Goal: Task Accomplishment & Management: Manage account settings

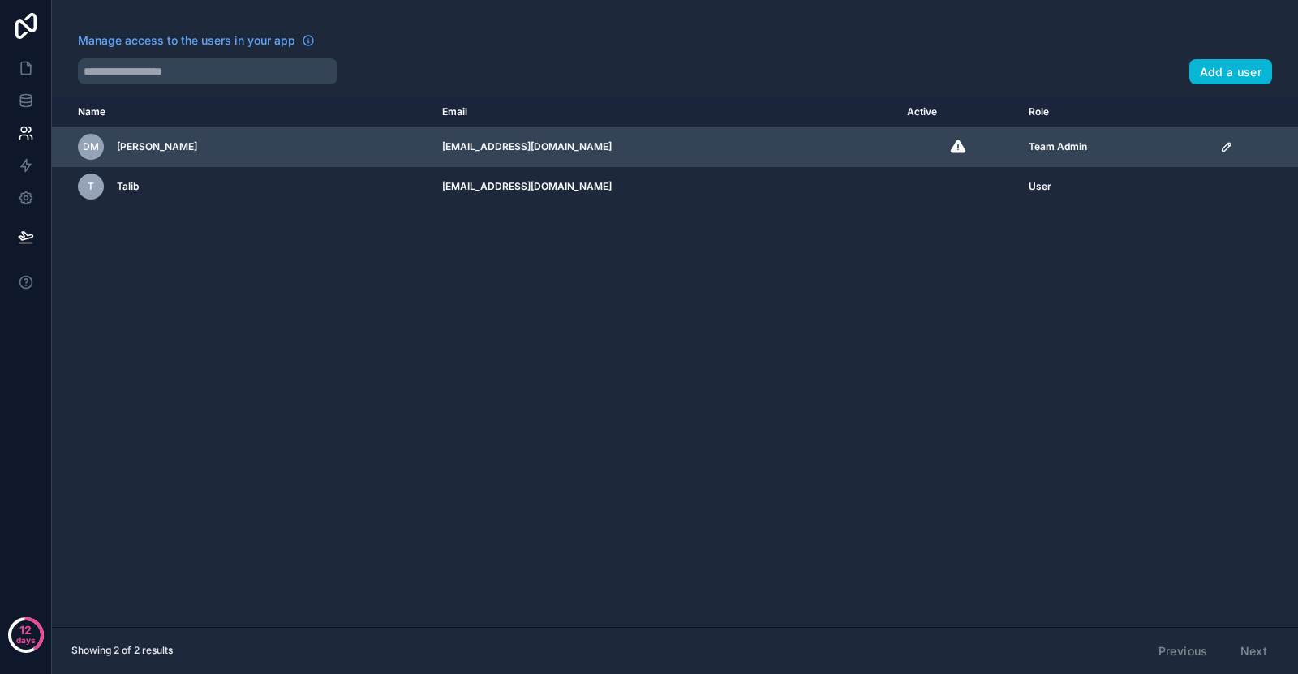
click at [1224, 149] on div "scrollable content" at bounding box center [1254, 146] width 68 height 13
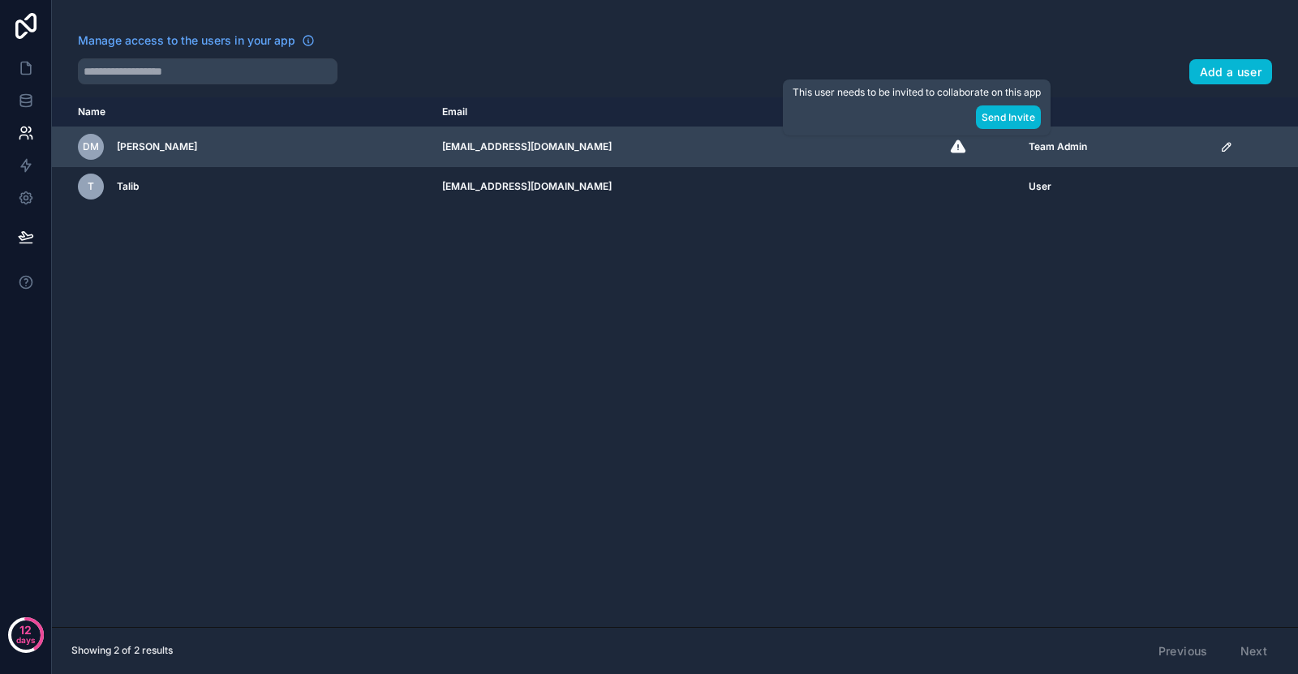
click at [951, 146] on icon "scrollable content" at bounding box center [958, 145] width 15 height 13
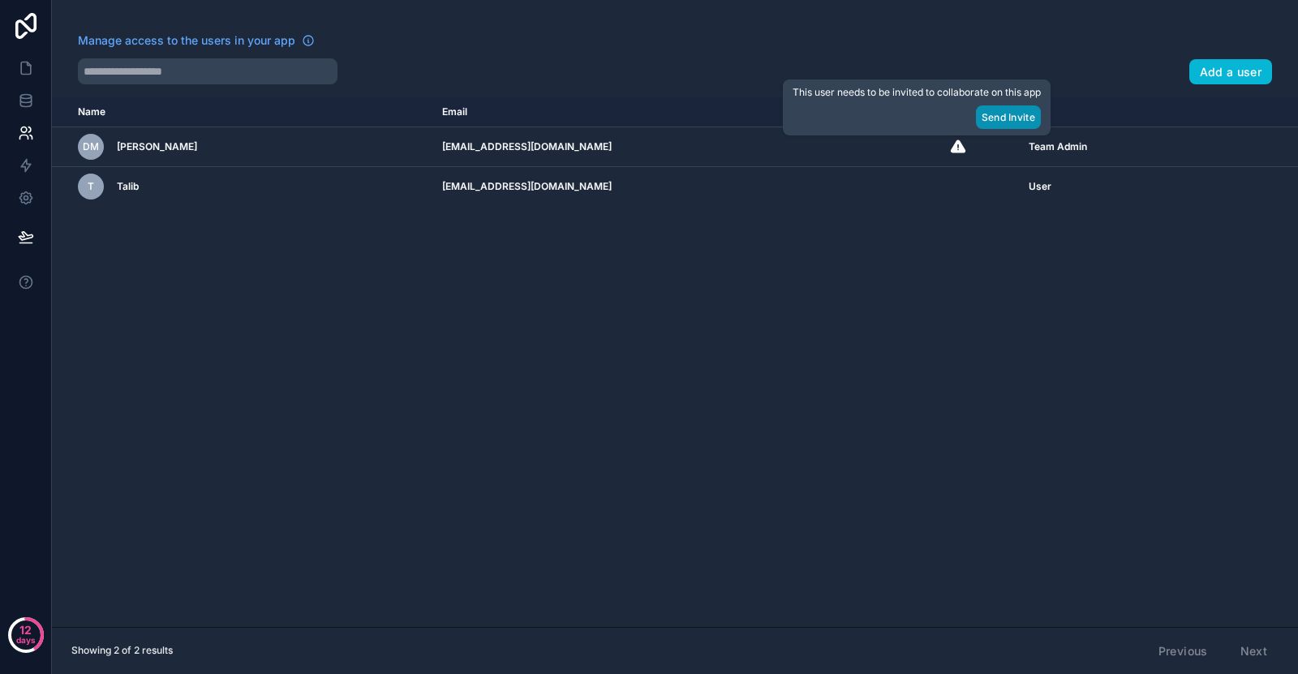
drag, startPoint x: 978, startPoint y: 113, endPoint x: 991, endPoint y: 114, distance: 13.0
click at [978, 113] on div "Send Invite" at bounding box center [916, 117] width 248 height 24
click at [1005, 114] on button "Send Invite" at bounding box center [1008, 117] width 65 height 24
click at [1019, 114] on button "Send Invite" at bounding box center [1008, 117] width 65 height 24
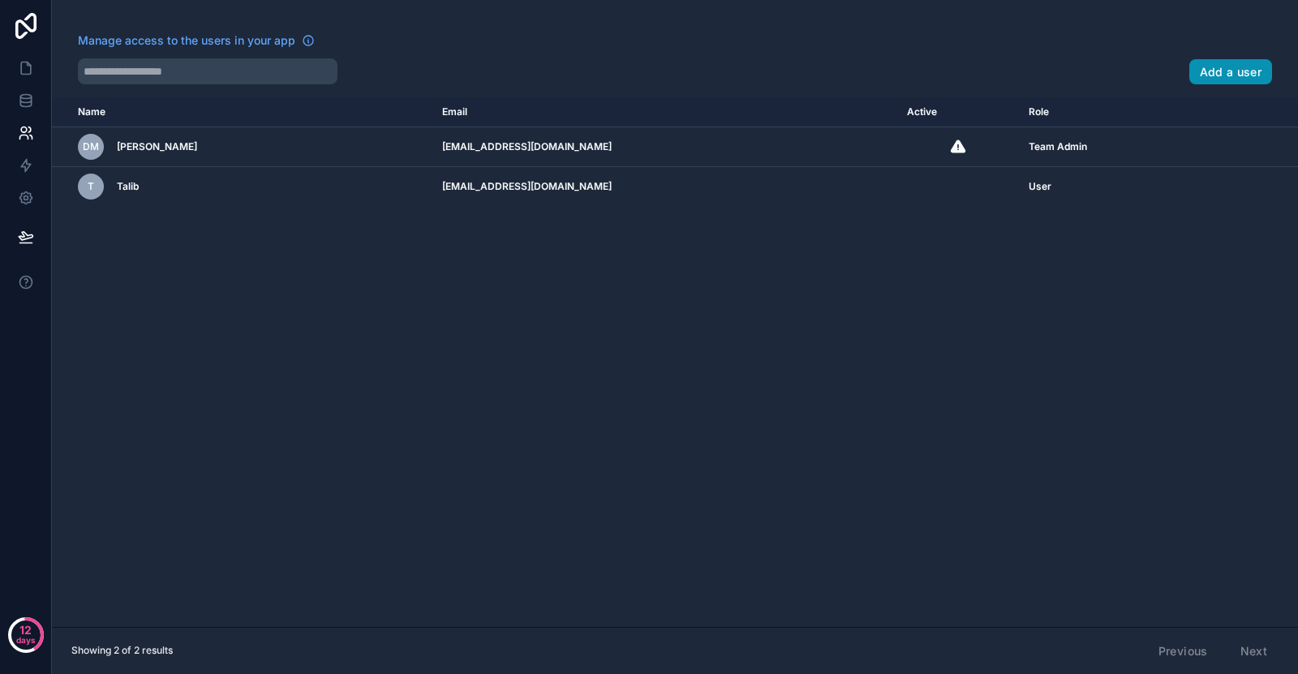
click at [1208, 77] on button "Add a user" at bounding box center [1231, 72] width 84 height 26
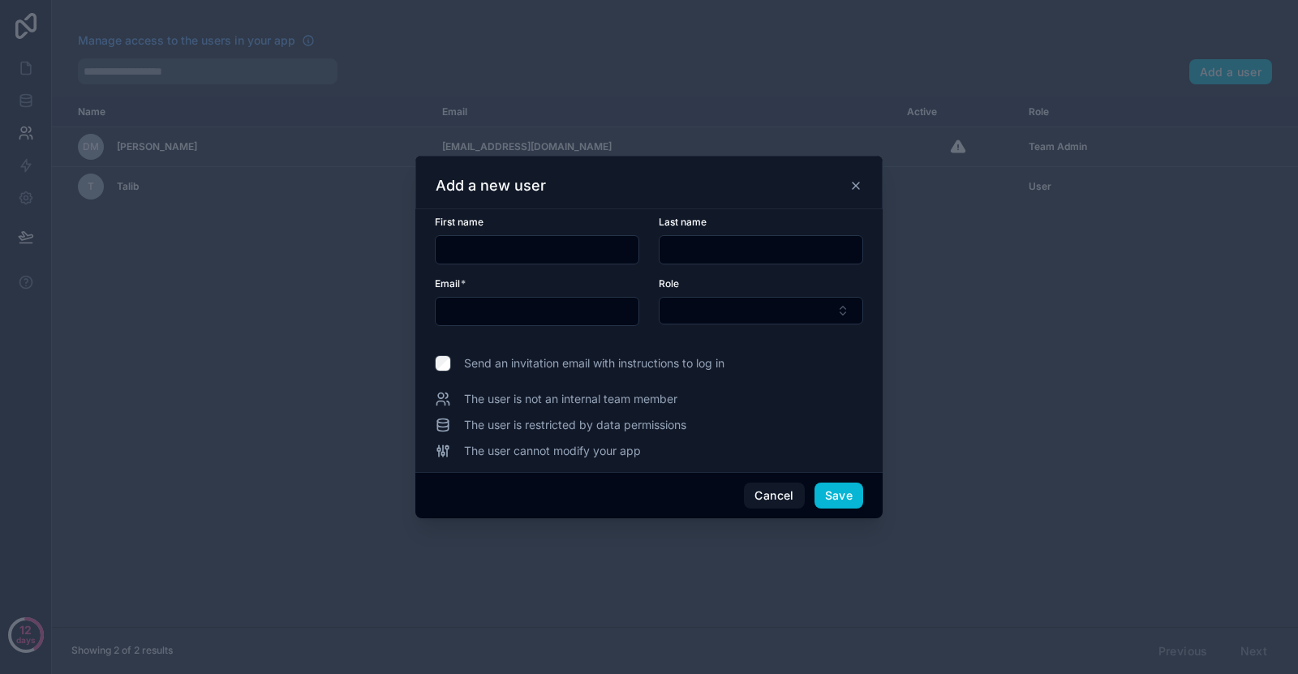
click at [857, 183] on icon at bounding box center [855, 185] width 13 height 13
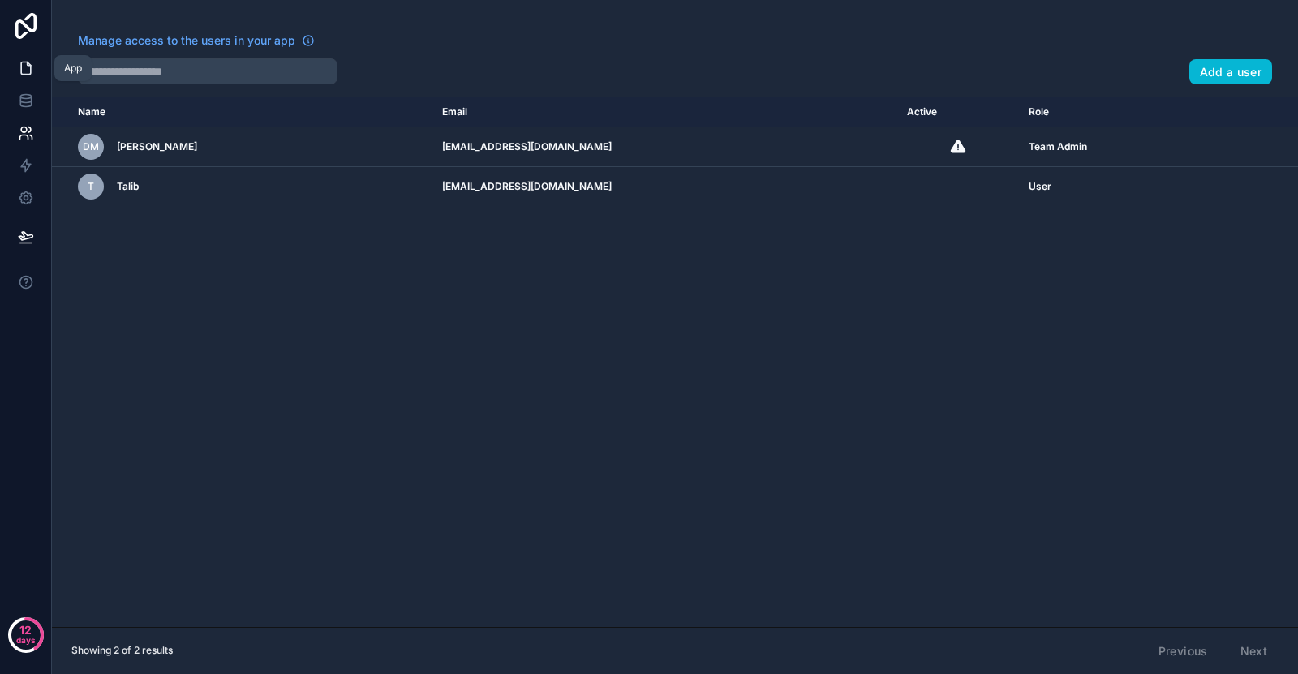
click at [32, 77] on link at bounding box center [25, 68] width 51 height 32
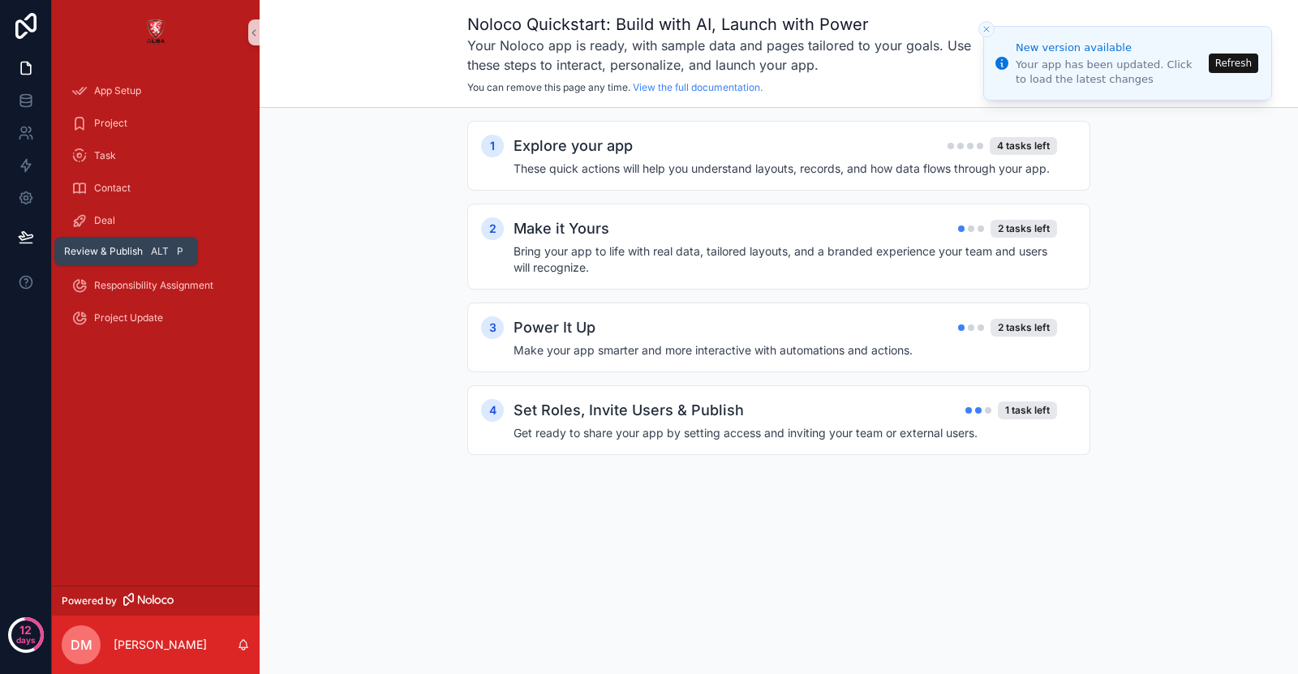
click at [32, 243] on icon at bounding box center [25, 243] width 12 height 0
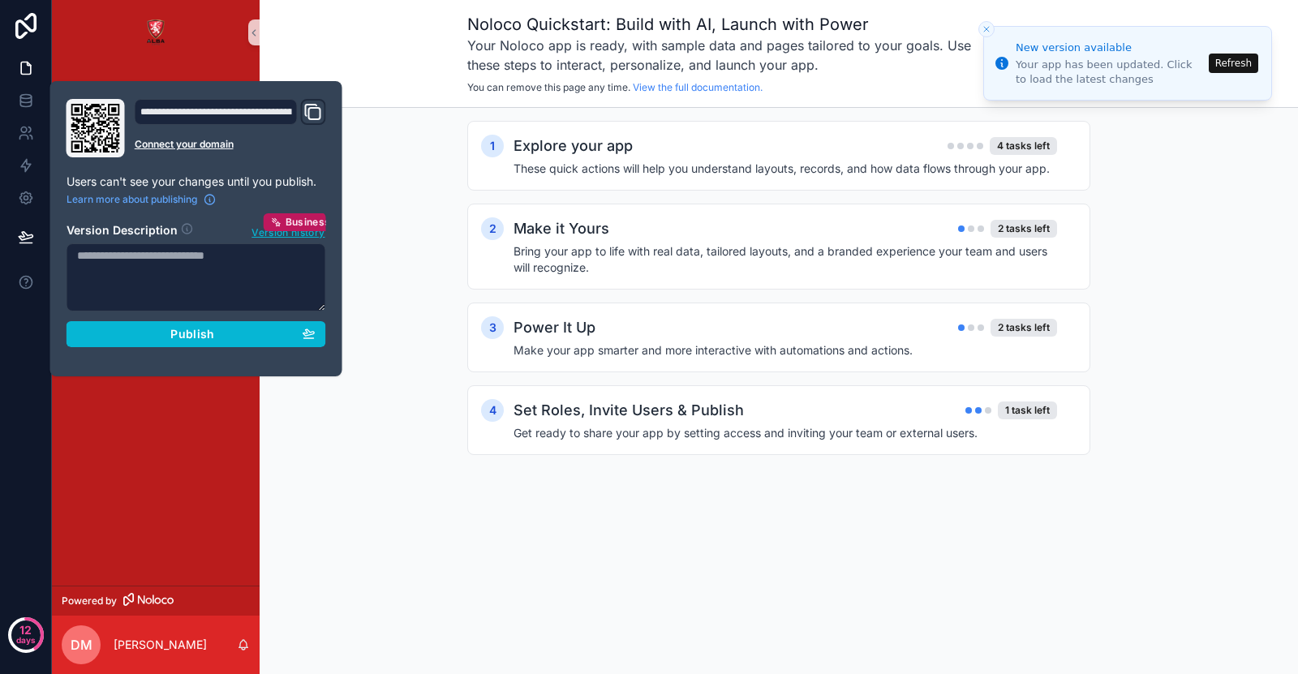
click at [318, 112] on icon "Domain and Custom Link" at bounding box center [312, 111] width 19 height 19
click at [402, 131] on div "1 Explore your app 4 tasks left These quick actions will help you understand la…" at bounding box center [779, 304] width 1038 height 393
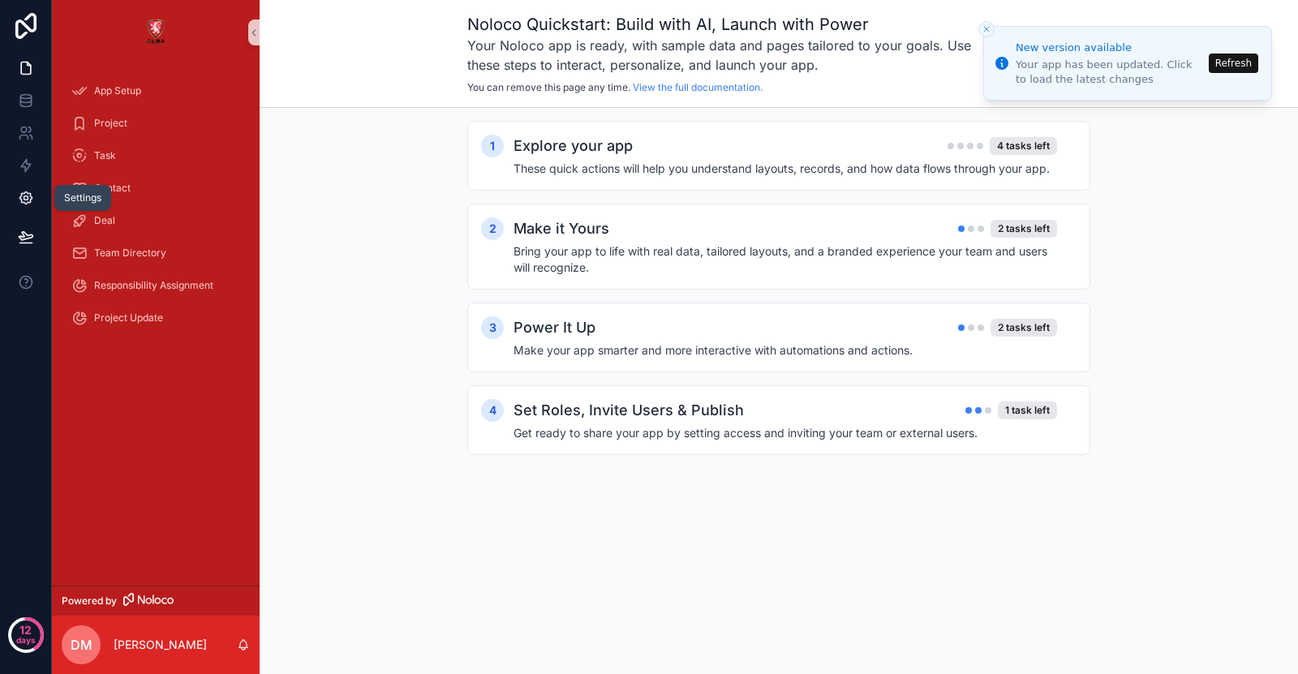
click at [22, 199] on icon at bounding box center [26, 198] width 16 height 16
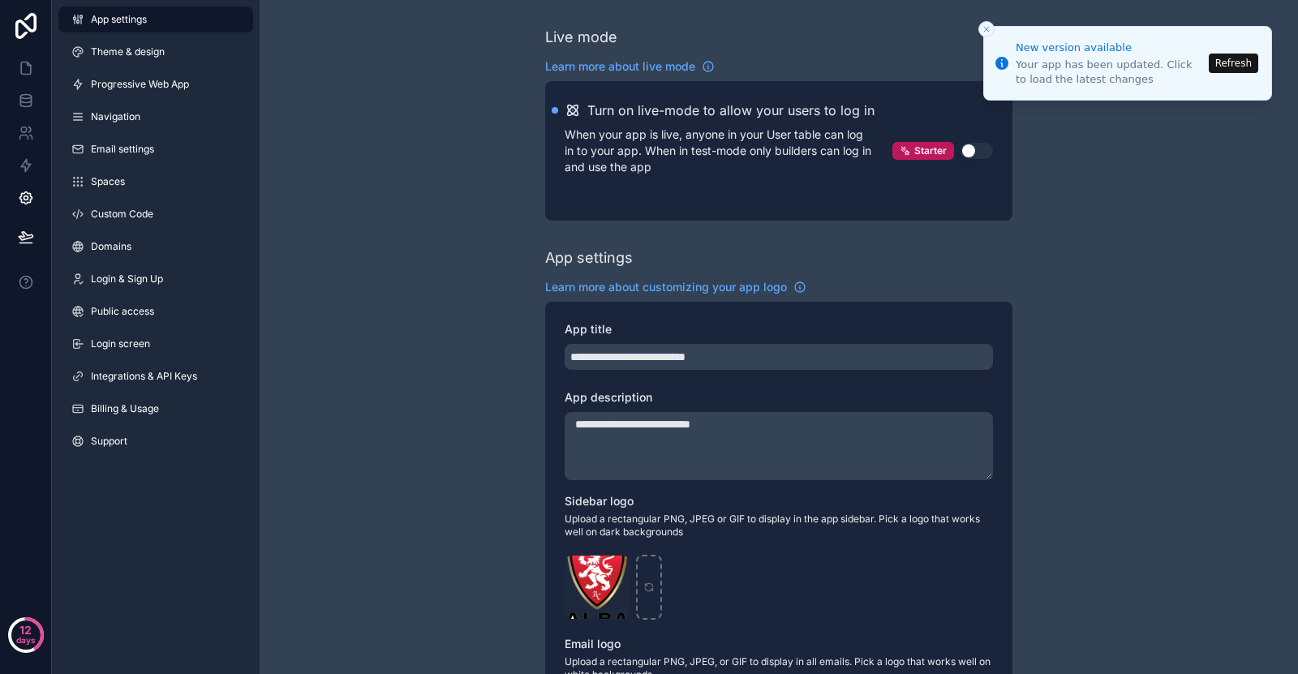
click at [160, 101] on div "App settings Theme & design Progressive Web App Navigation Email settings Space…" at bounding box center [156, 233] width 208 height 467
click at [131, 258] on link "Domains" at bounding box center [155, 247] width 195 height 26
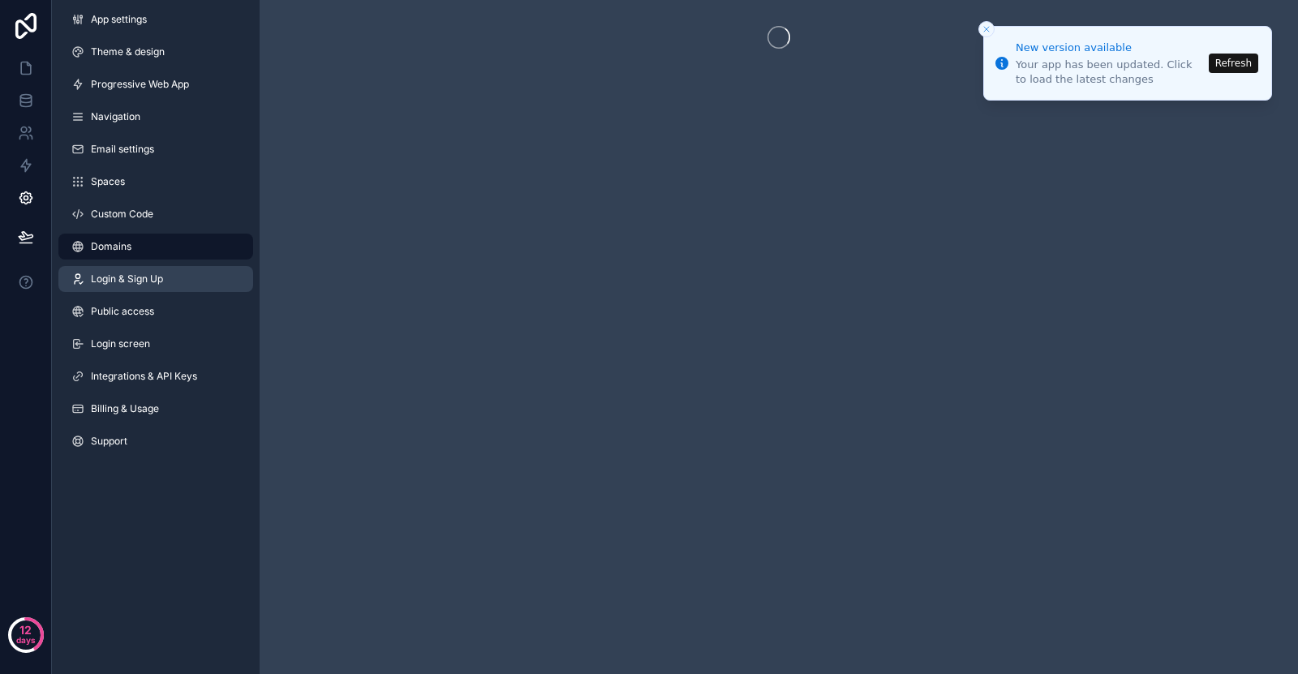
click at [135, 271] on link "Login & Sign Up" at bounding box center [155, 279] width 195 height 26
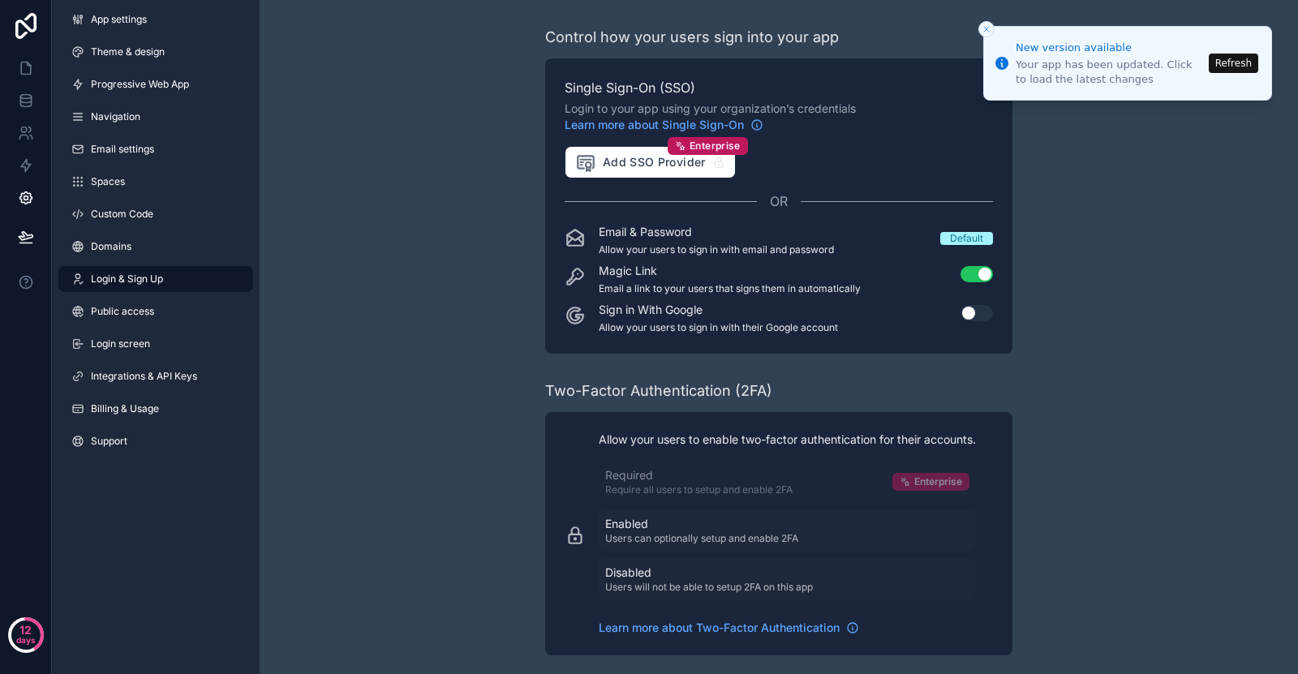
click at [994, 28] on li "New version available Your app has been updated. Click to load the latest chang…" at bounding box center [1127, 63] width 289 height 75
click at [983, 32] on icon "Close toast" at bounding box center [986, 29] width 10 height 10
click at [995, 26] on li "New version available Your app has been updated. Click to load the latest chang…" at bounding box center [1127, 63] width 289 height 75
click at [986, 28] on line "Close toast" at bounding box center [986, 29] width 5 height 5
click at [987, 283] on div "Magic Link Email a link to your users that signs them in automatically Use sett…" at bounding box center [778, 279] width 428 height 32
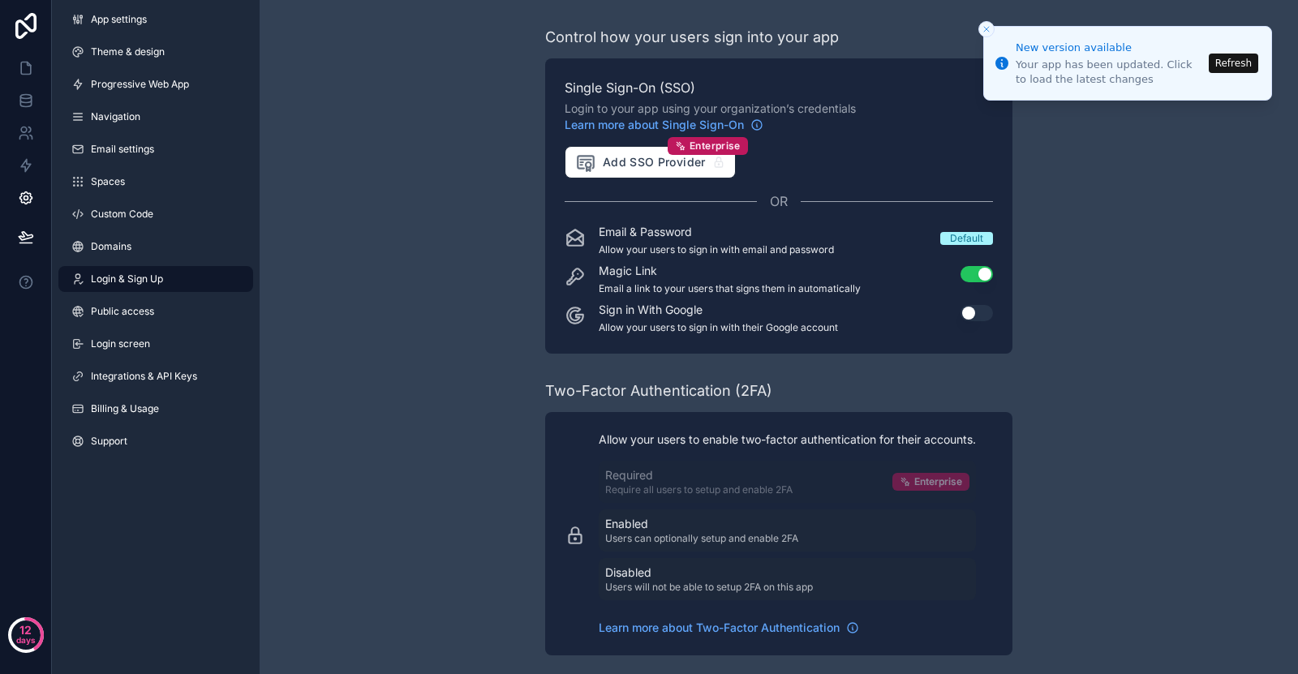
click at [981, 268] on button "Use setting" at bounding box center [976, 274] width 32 height 16
click at [985, 26] on icon "Close toast" at bounding box center [986, 29] width 10 height 10
click at [990, 33] on icon "Close toast" at bounding box center [986, 29] width 10 height 10
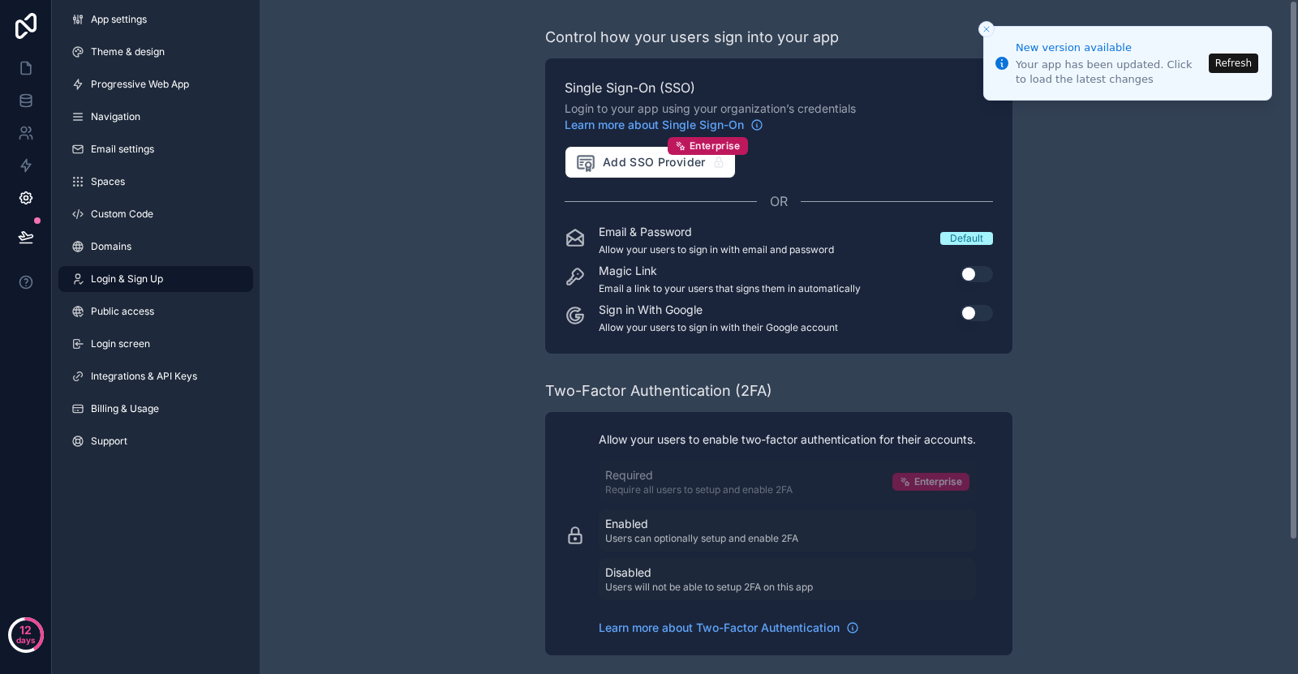
click at [990, 33] on icon "Close toast" at bounding box center [986, 29] width 10 height 10
click at [985, 29] on line "Close toast" at bounding box center [986, 29] width 5 height 5
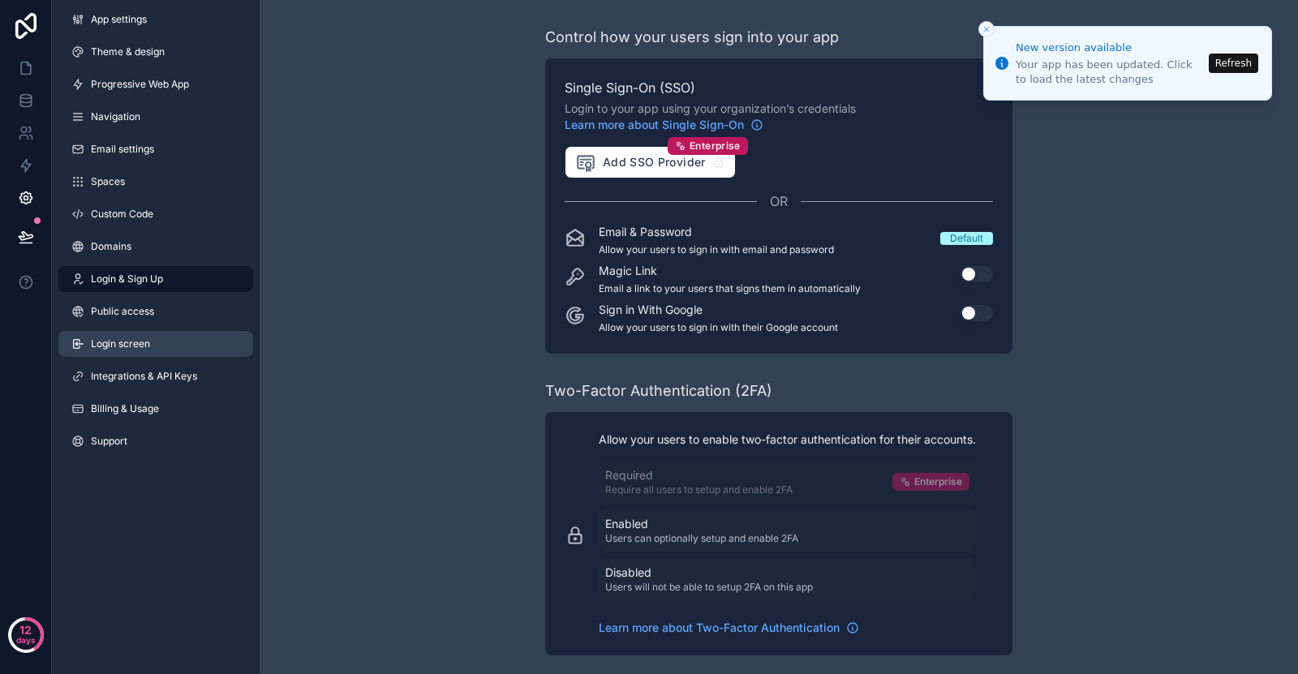
click at [146, 346] on span "Login screen" at bounding box center [120, 343] width 59 height 13
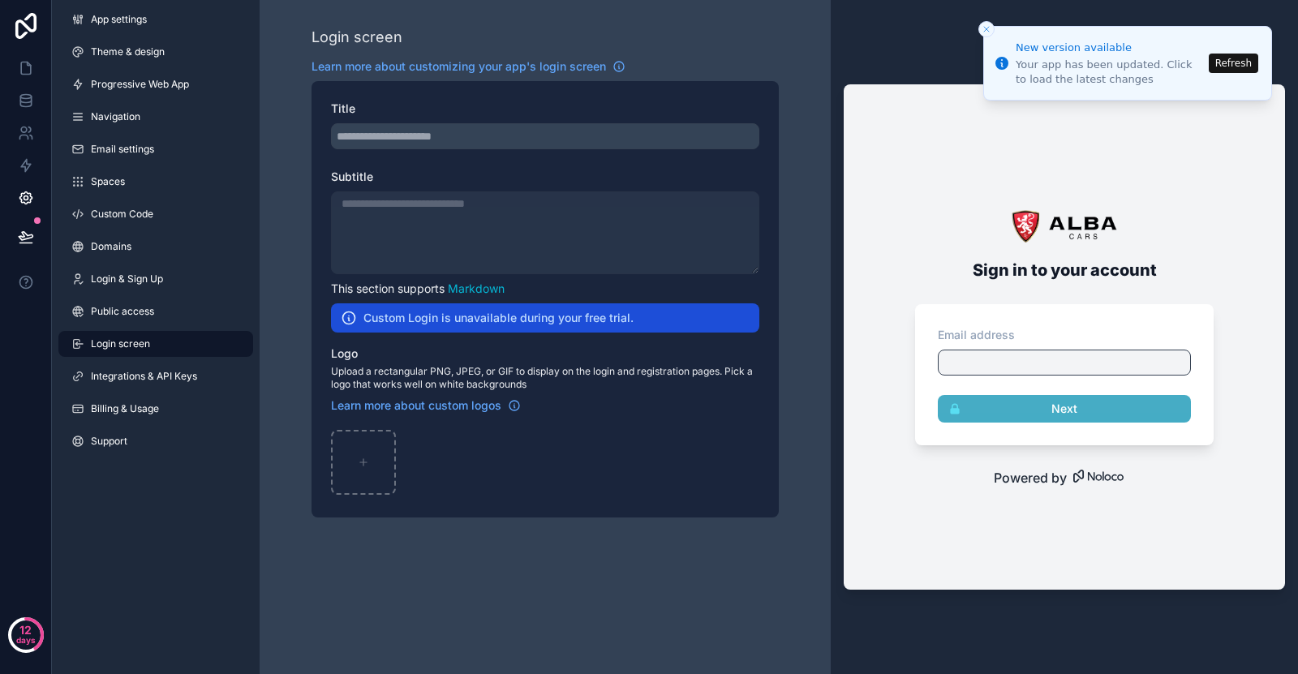
click at [991, 25] on button "Close toast" at bounding box center [986, 29] width 16 height 16
click at [503, 138] on div "scrollable content" at bounding box center [545, 136] width 428 height 26
click at [367, 462] on icon "scrollable content" at bounding box center [363, 462] width 6 height 0
click at [120, 265] on div "App settings Theme & design Progressive Web App Navigation Email settings Space…" at bounding box center [156, 233] width 208 height 467
click at [132, 295] on div "App settings Theme & design Progressive Web App Navigation Email settings Space…" at bounding box center [156, 233] width 208 height 467
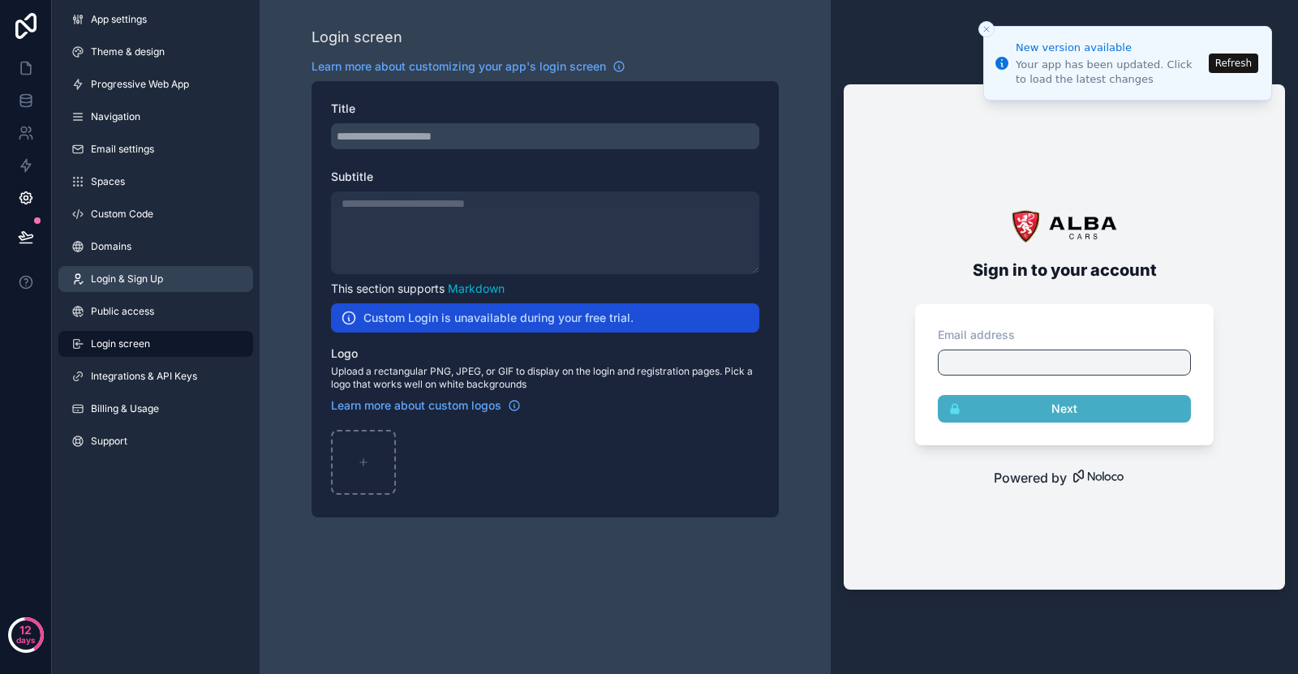
click at [136, 283] on span "Login & Sign Up" at bounding box center [127, 279] width 72 height 13
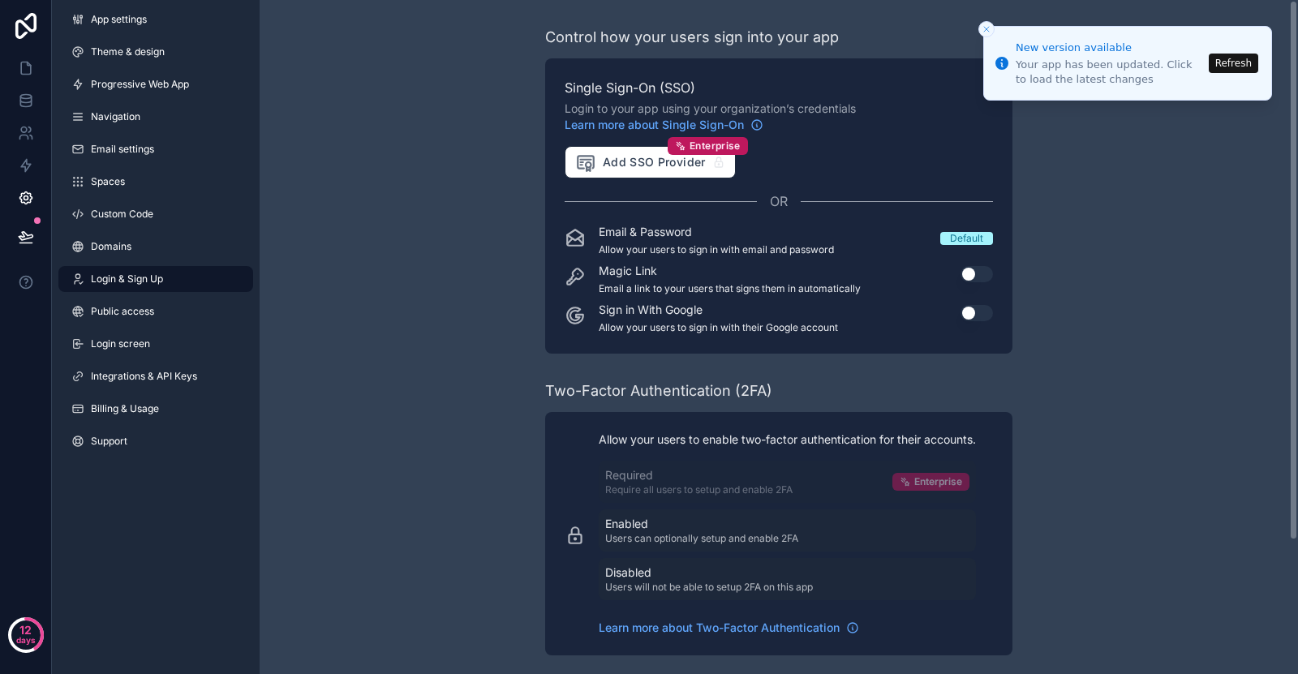
click at [976, 27] on div "Control how your users sign into your app" at bounding box center [778, 37] width 467 height 23
click at [1230, 65] on button "Refresh" at bounding box center [1232, 63] width 49 height 19
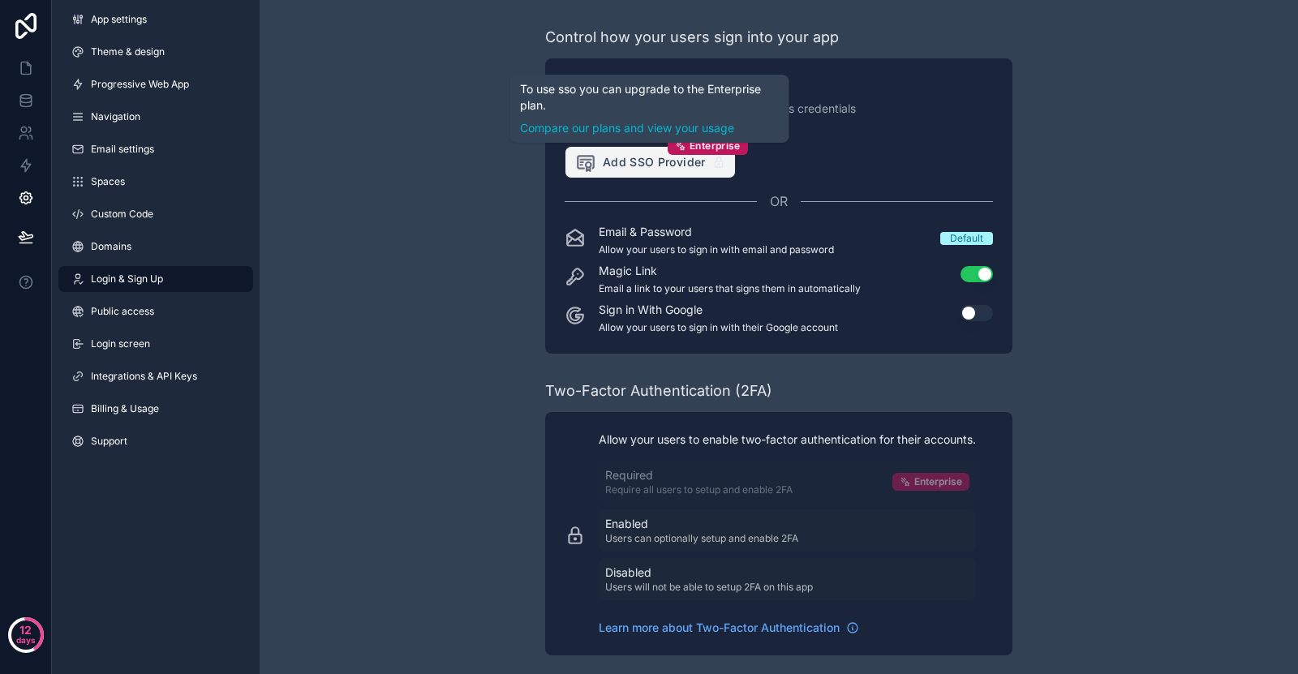
click at [661, 157] on span "Add SSO Provider" at bounding box center [640, 162] width 131 height 21
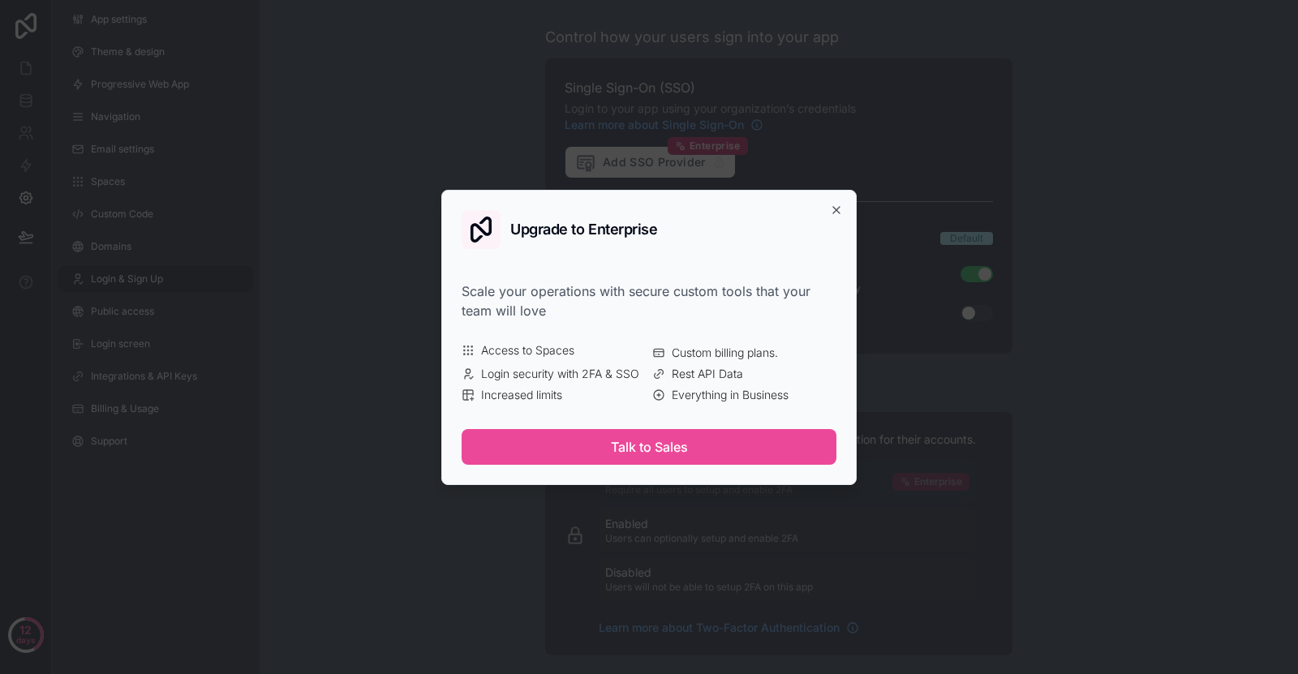
click at [825, 212] on div "Upgrade to Enterprise" at bounding box center [648, 229] width 375 height 39
click at [833, 210] on icon "button" at bounding box center [836, 210] width 13 height 13
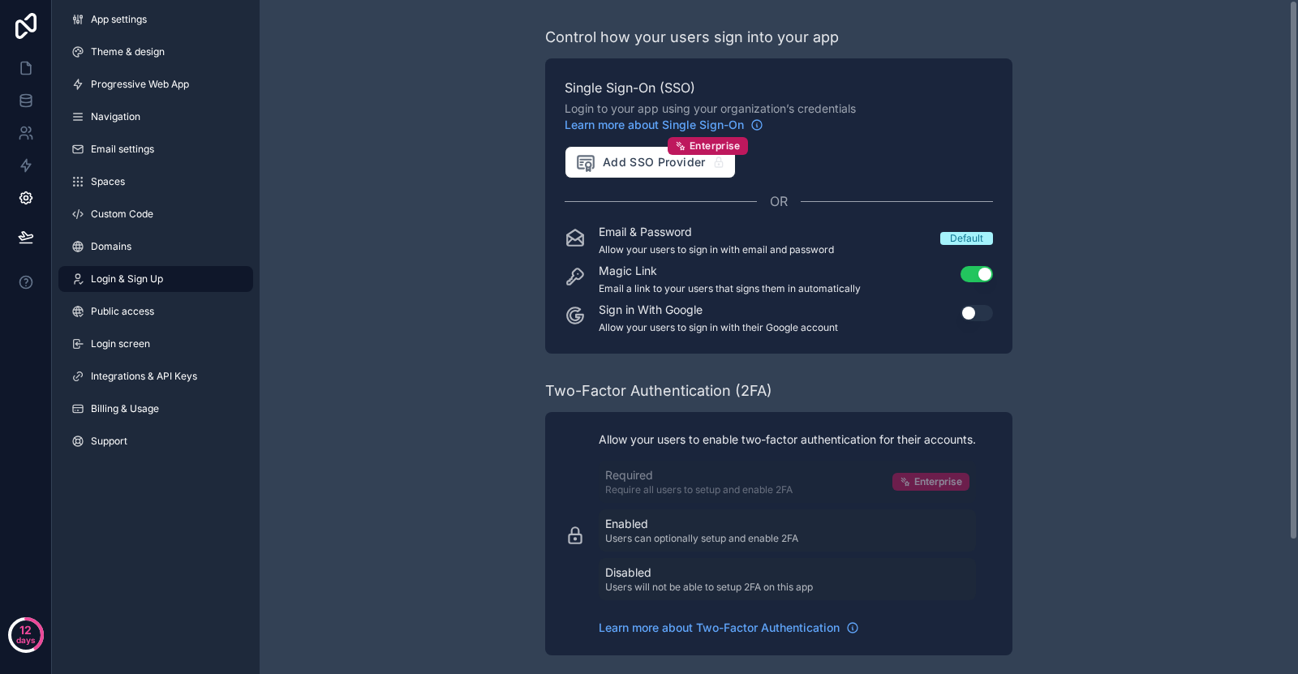
scroll to position [166, 0]
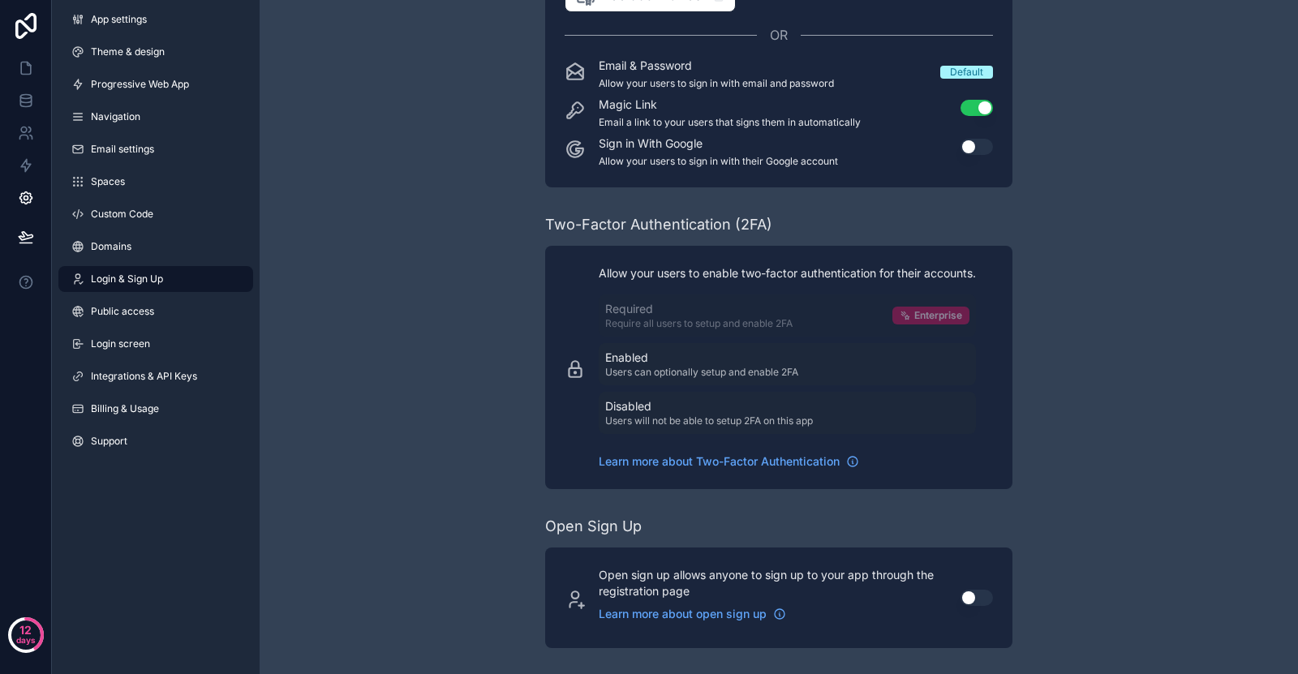
click at [683, 412] on p "Disabled" at bounding box center [709, 406] width 208 height 16
click at [650, 422] on p "Users will not be able to setup 2FA on this app" at bounding box center [709, 420] width 208 height 13
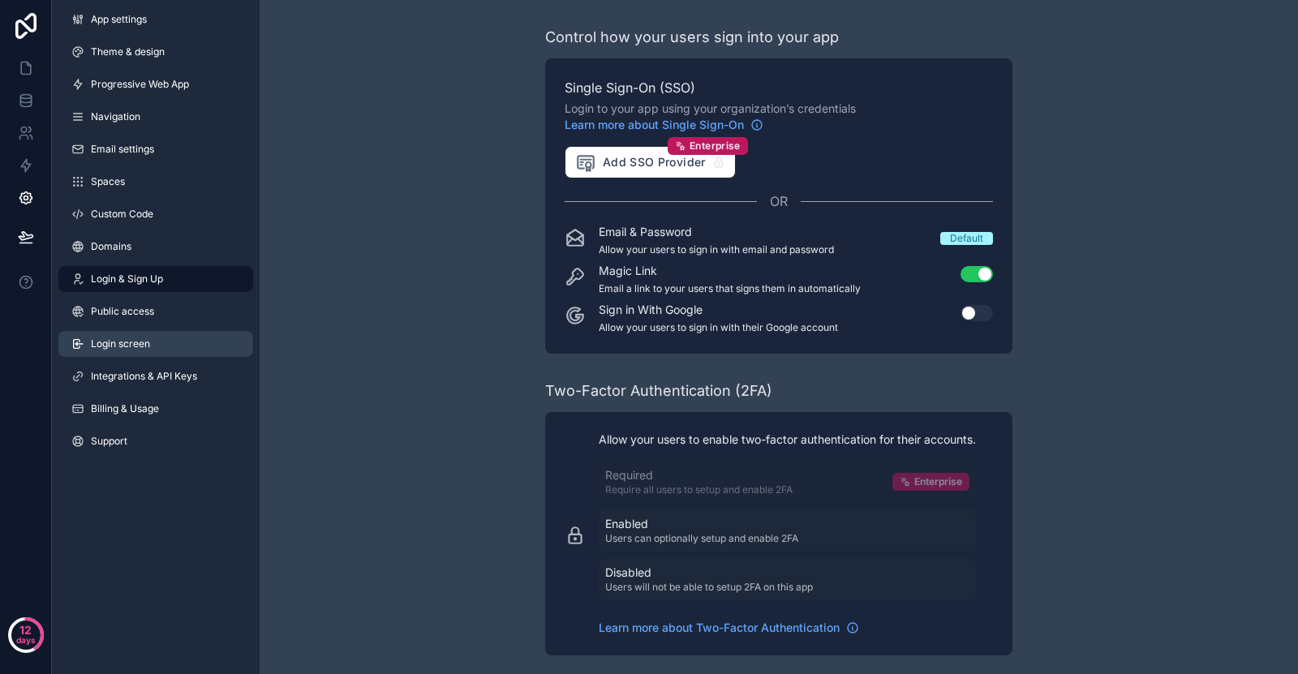
click at [174, 338] on link "Login screen" at bounding box center [155, 344] width 195 height 26
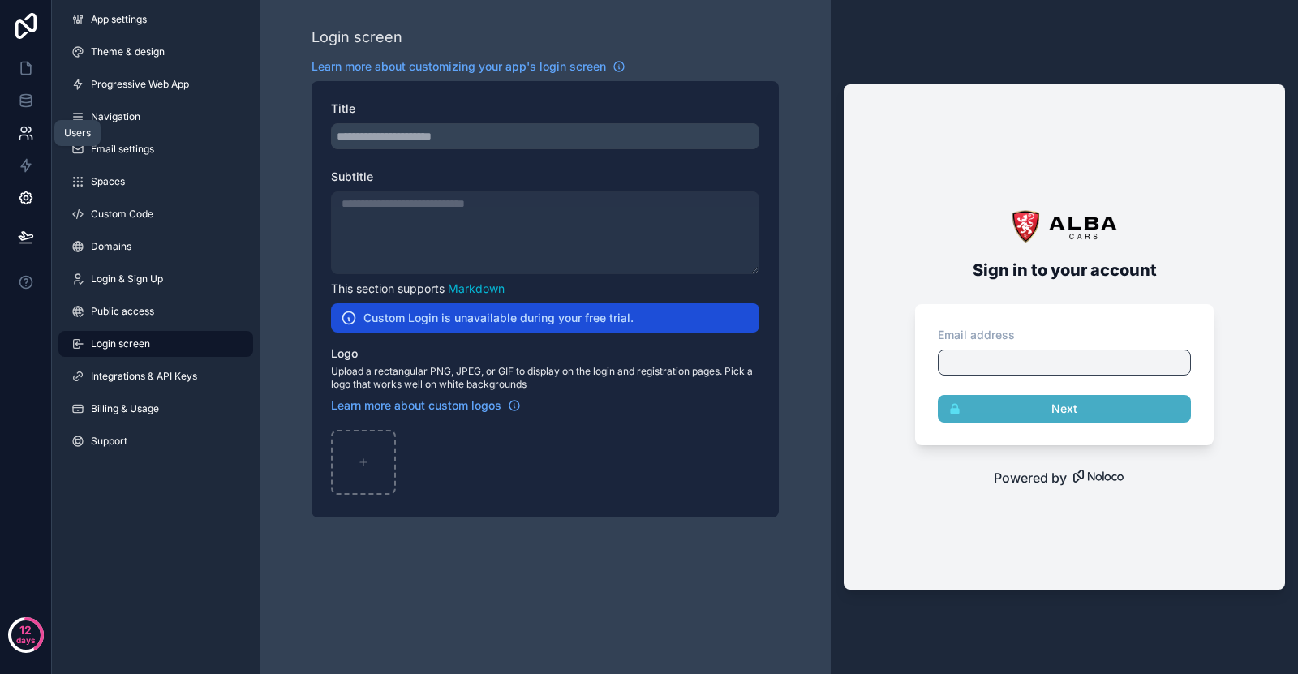
click at [10, 130] on link at bounding box center [25, 133] width 51 height 32
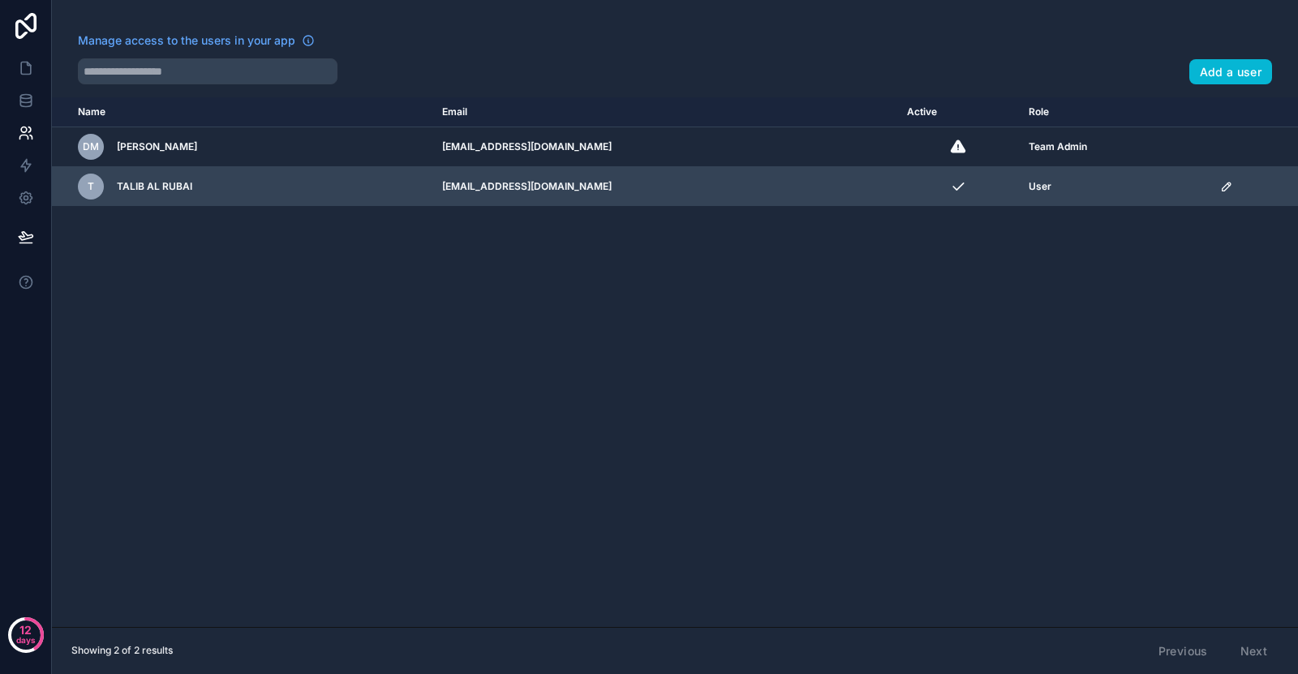
click at [897, 198] on td "scrollable content" at bounding box center [958, 187] width 122 height 40
click at [1220, 179] on td "scrollable content" at bounding box center [1254, 187] width 88 height 40
click at [1220, 189] on icon "scrollable content" at bounding box center [1226, 186] width 13 height 13
click at [1221, 189] on icon "scrollable content" at bounding box center [1226, 186] width 13 height 13
click at [1198, 191] on td "User" at bounding box center [1114, 187] width 191 height 40
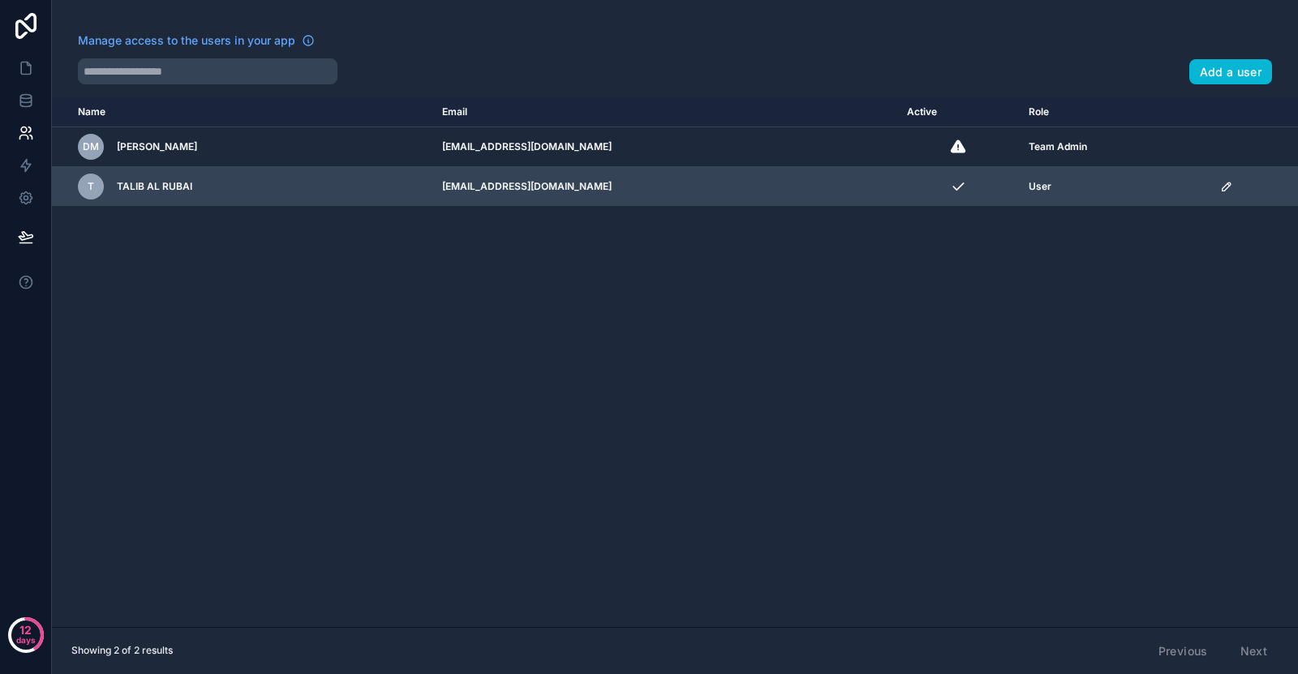
click at [1220, 188] on icon "scrollable content" at bounding box center [1226, 186] width 13 height 13
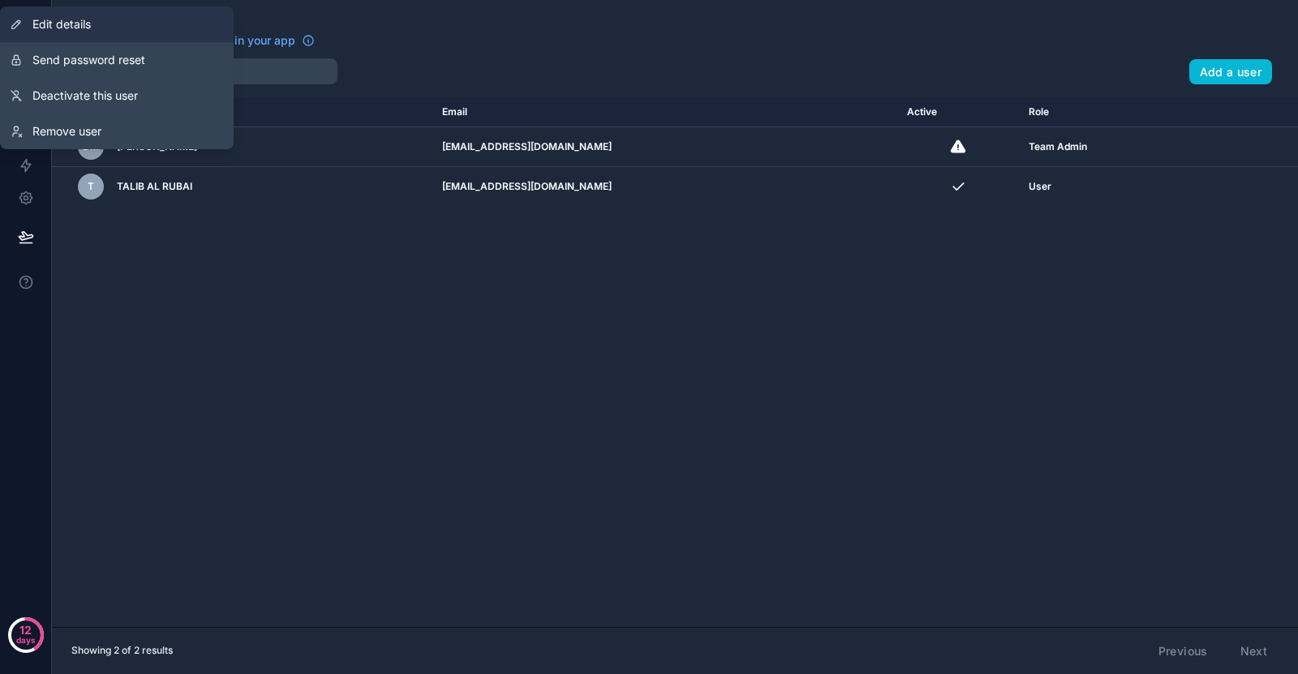
click at [1169, 214] on div "Manage access to the users in your app Add a user Name Email Active Role [DOMAI…" at bounding box center [675, 337] width 1246 height 674
click at [97, 29] on link "Edit details" at bounding box center [117, 24] width 234 height 36
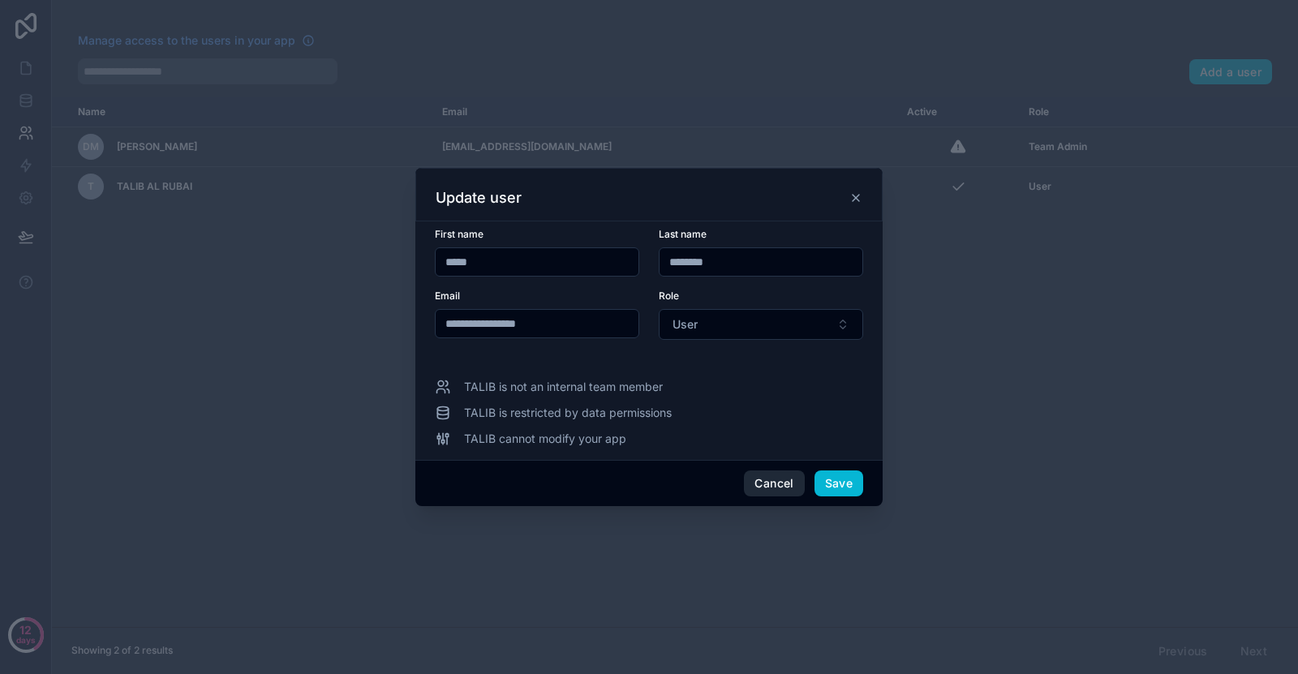
click at [779, 481] on button "Cancel" at bounding box center [774, 483] width 60 height 26
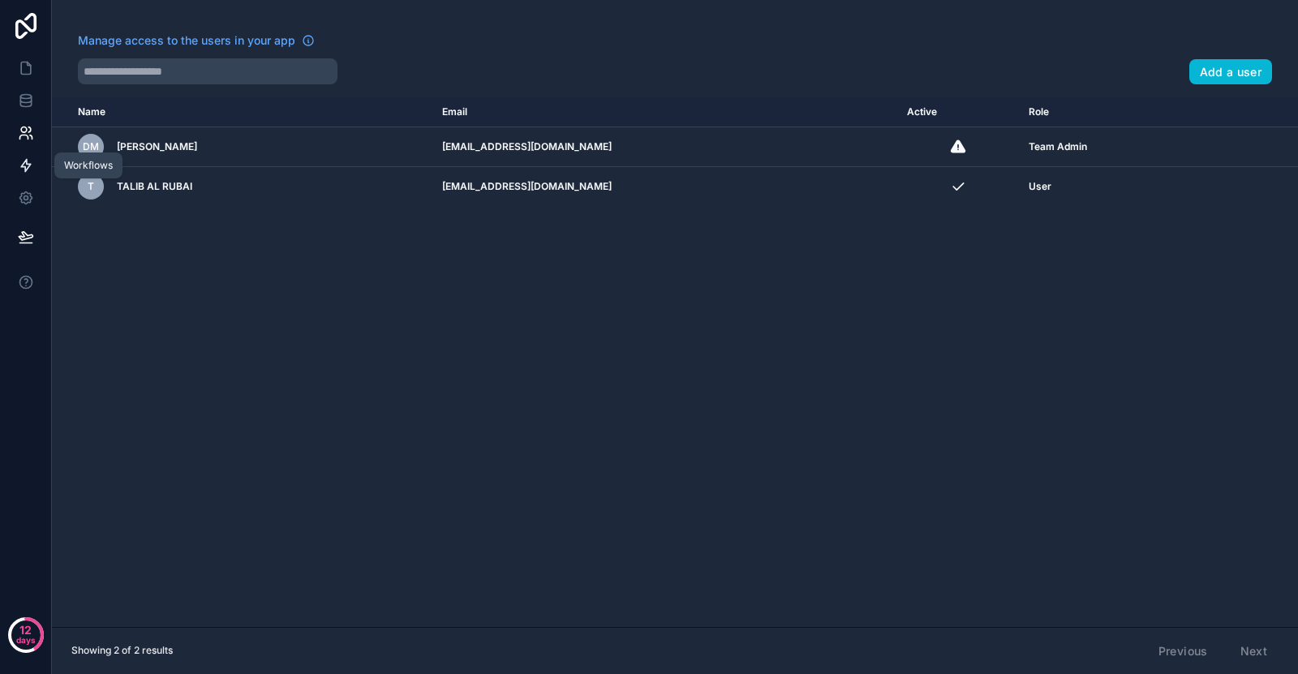
click at [15, 161] on link at bounding box center [25, 165] width 51 height 32
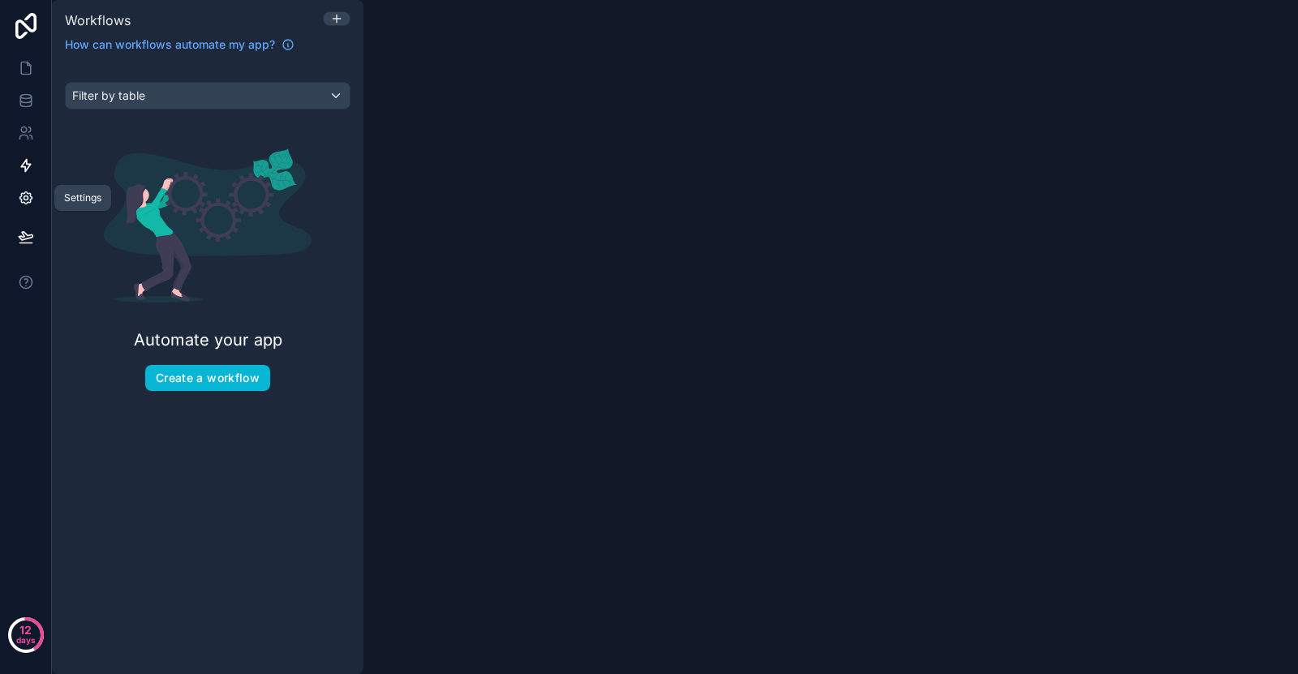
click at [19, 192] on icon at bounding box center [26, 198] width 16 height 16
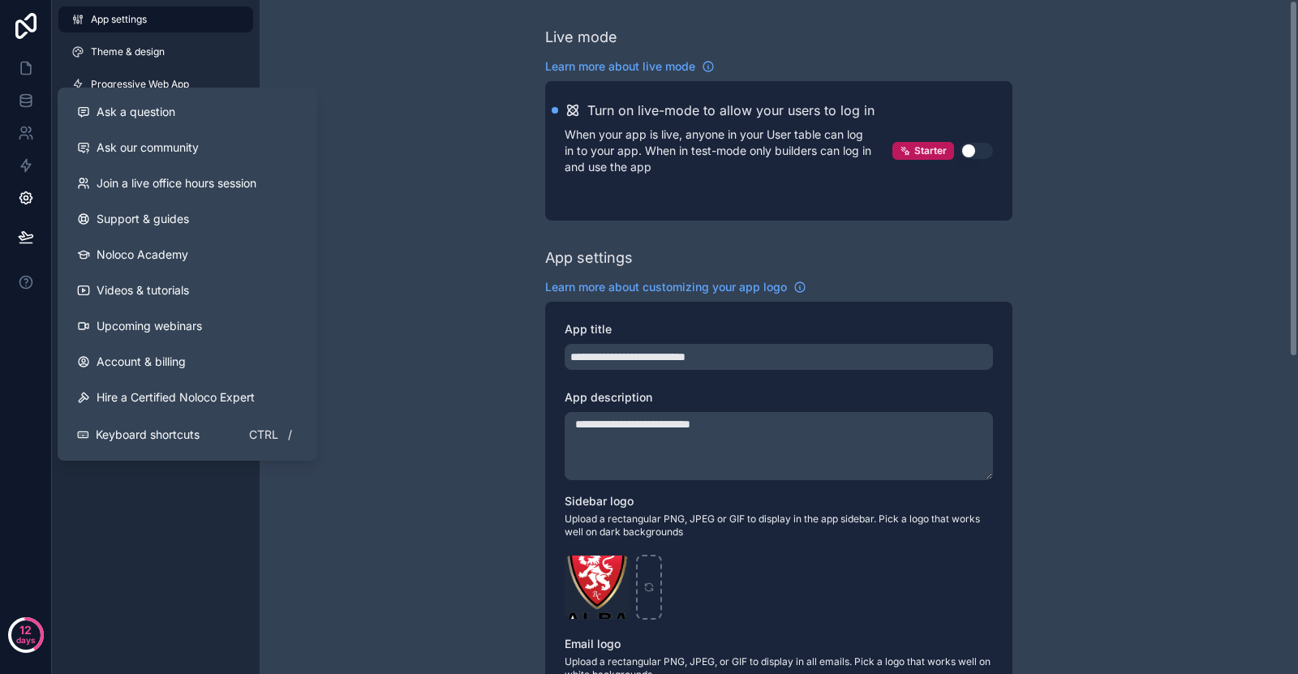
click at [466, 286] on div "**********" at bounding box center [779, 636] width 1038 height 1272
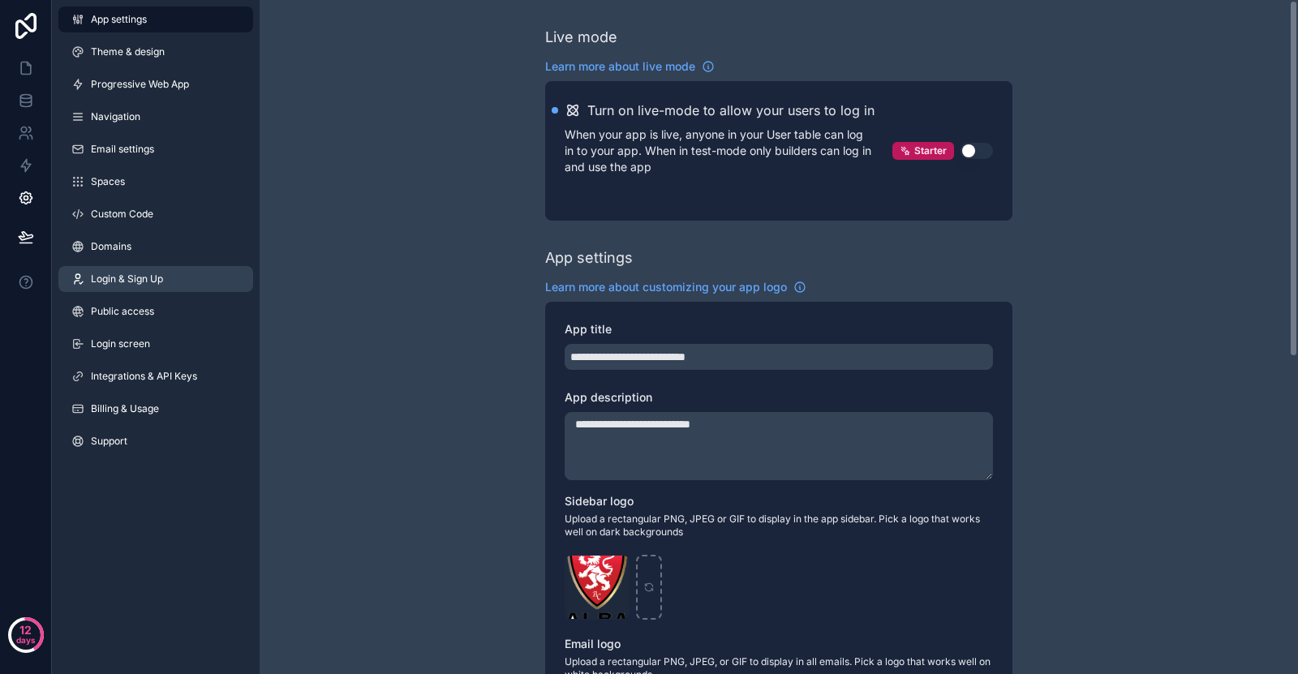
click at [152, 281] on span "Login & Sign Up" at bounding box center [127, 279] width 72 height 13
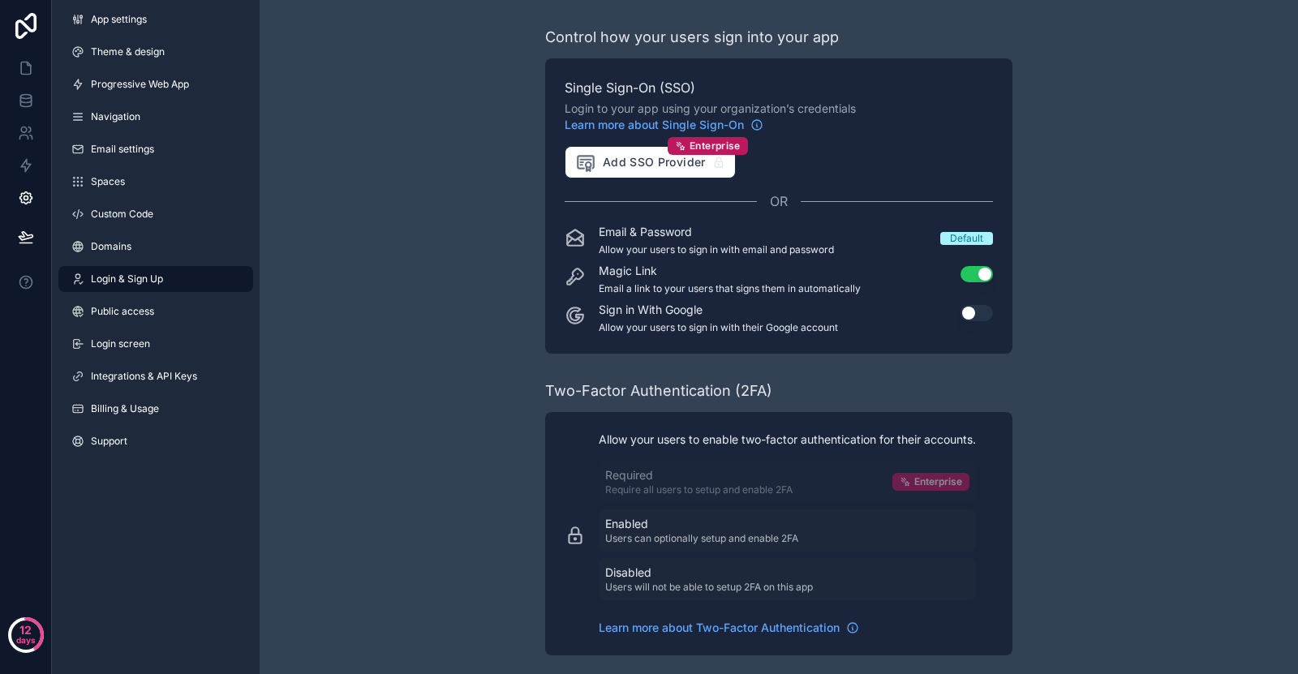
scroll to position [166, 0]
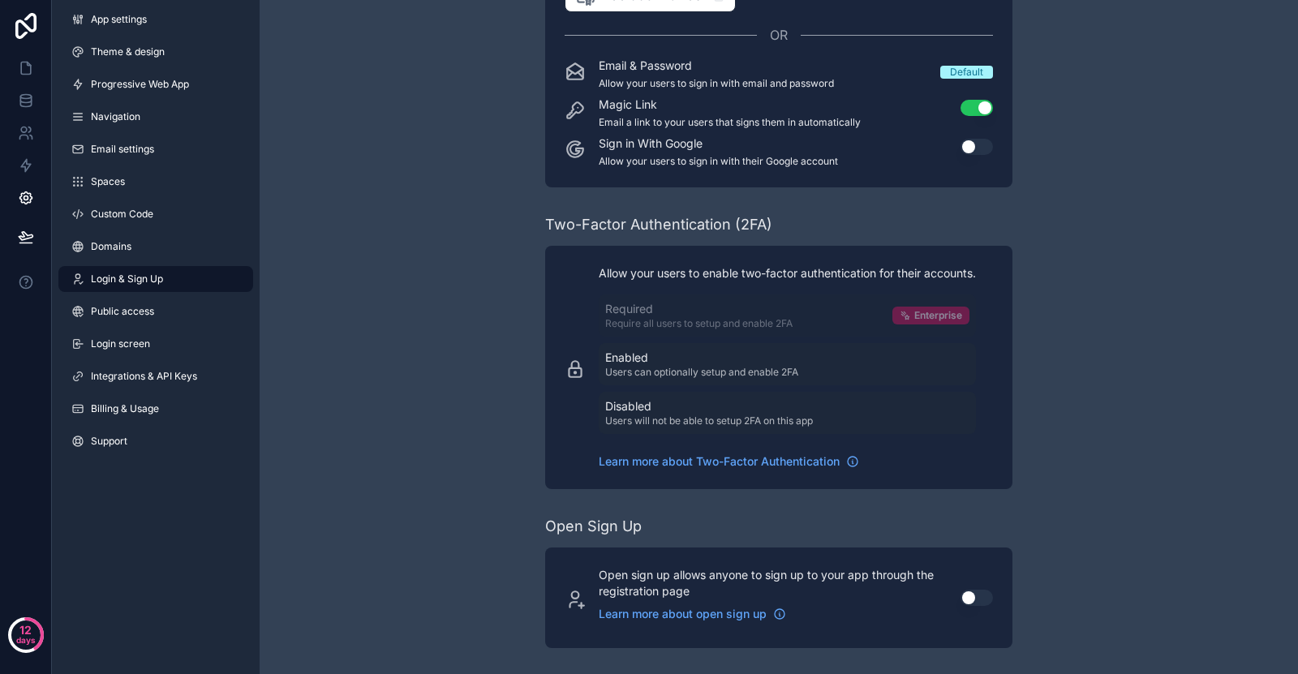
click at [970, 594] on button "Use setting" at bounding box center [976, 598] width 32 height 16
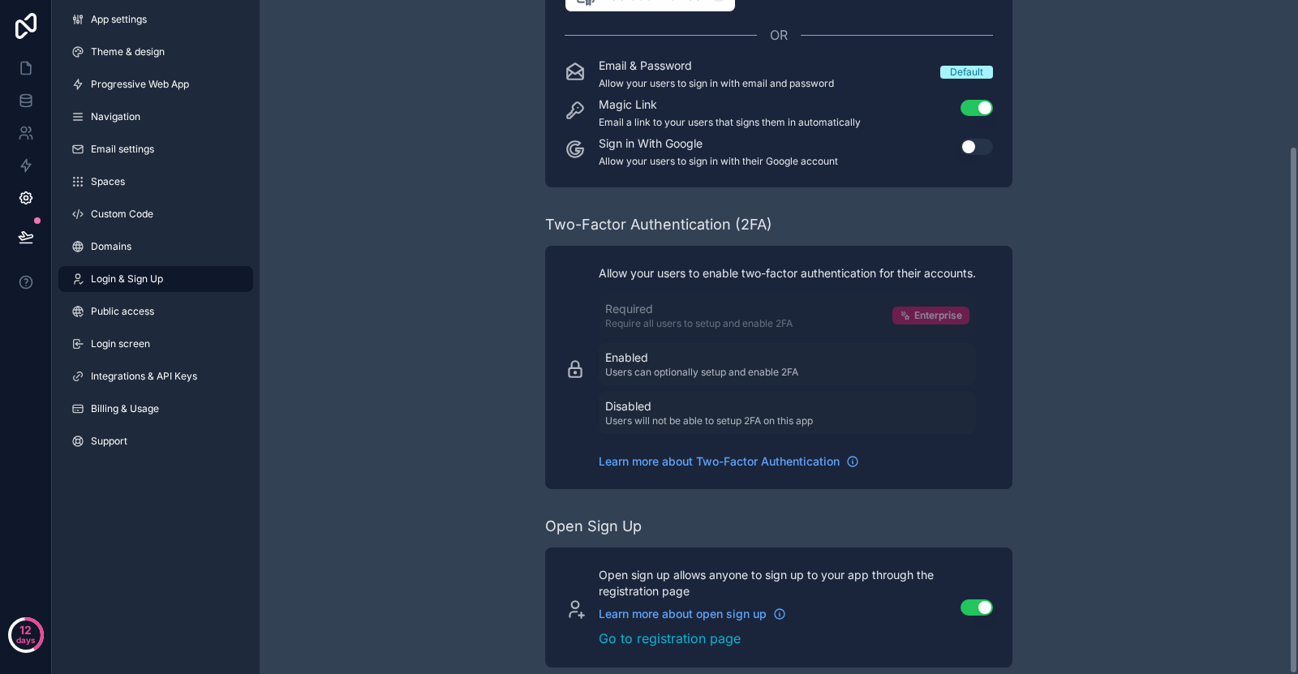
scroll to position [186, 0]
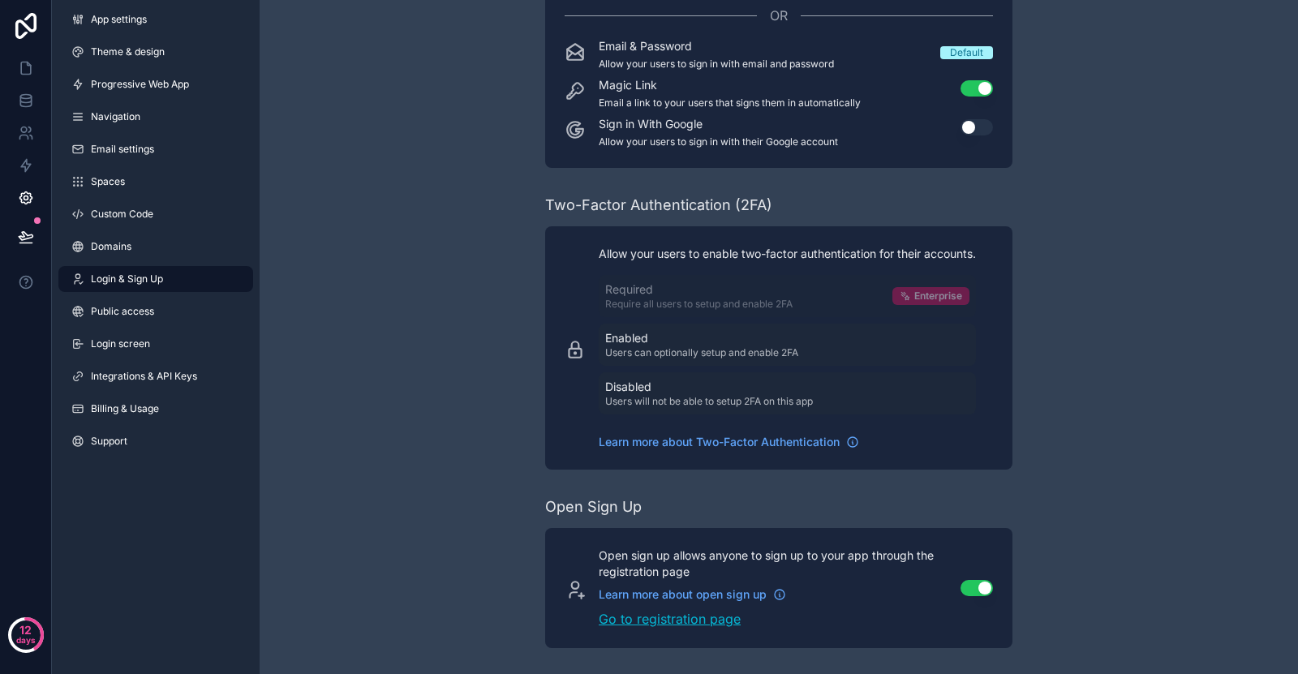
click at [637, 618] on link "Go to registration page" at bounding box center [770, 618] width 342 height 19
